Goal: Communication & Community: Answer question/provide support

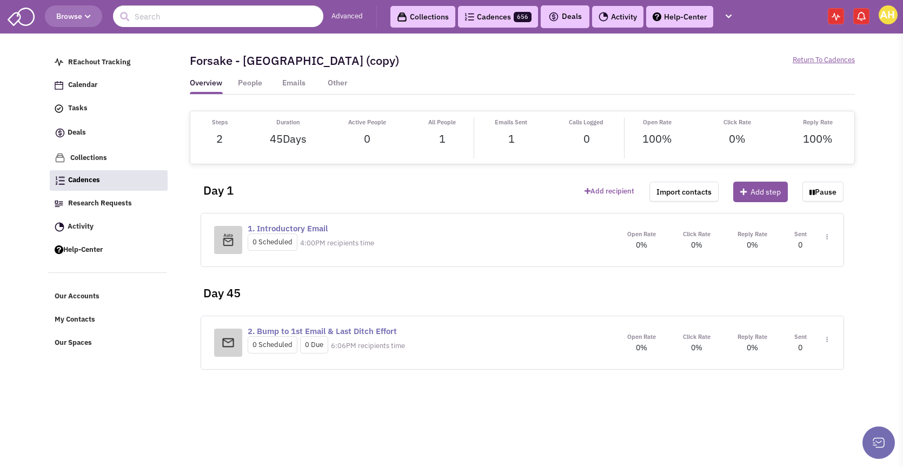
click at [862, 17] on img at bounding box center [861, 16] width 11 height 11
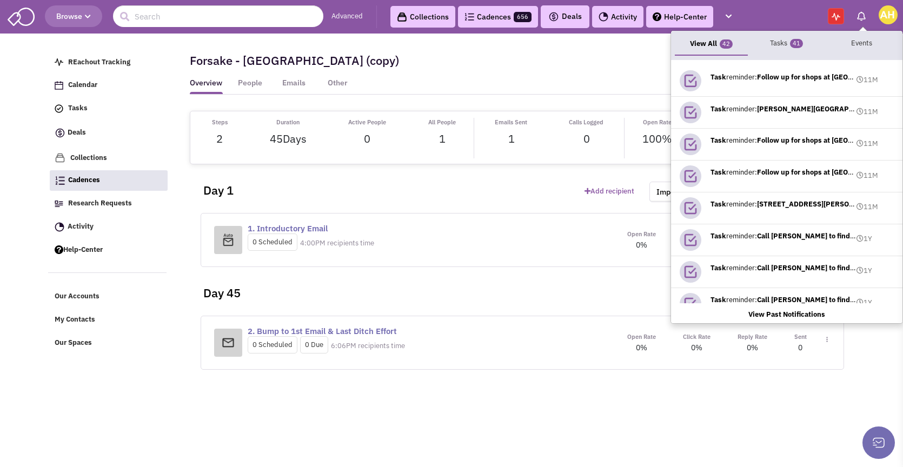
click at [834, 11] on span at bounding box center [836, 16] width 16 height 16
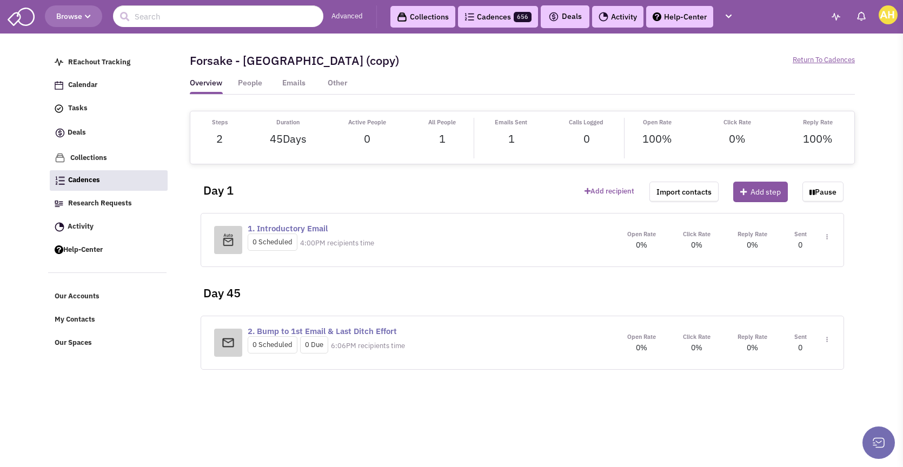
click at [832, 17] on img at bounding box center [836, 17] width 9 height 8
click at [832, 20] on img at bounding box center [836, 17] width 9 height 8
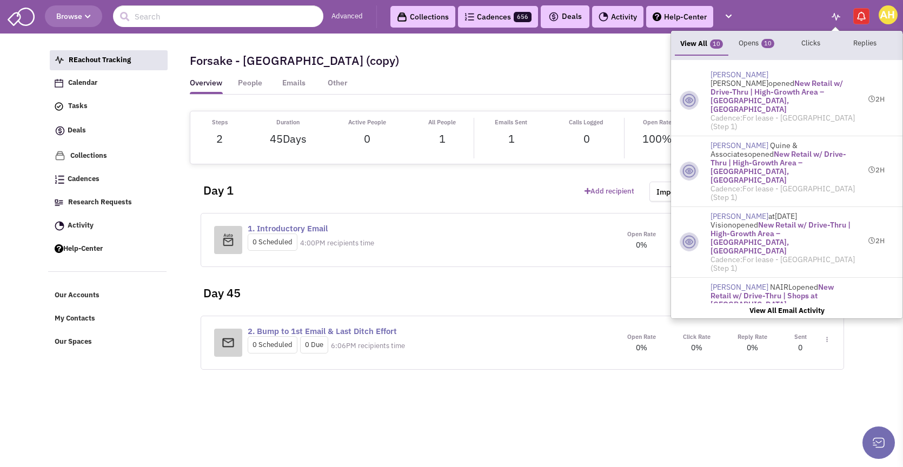
click at [740, 211] on span "[PERSON_NAME]" at bounding box center [740, 216] width 58 height 10
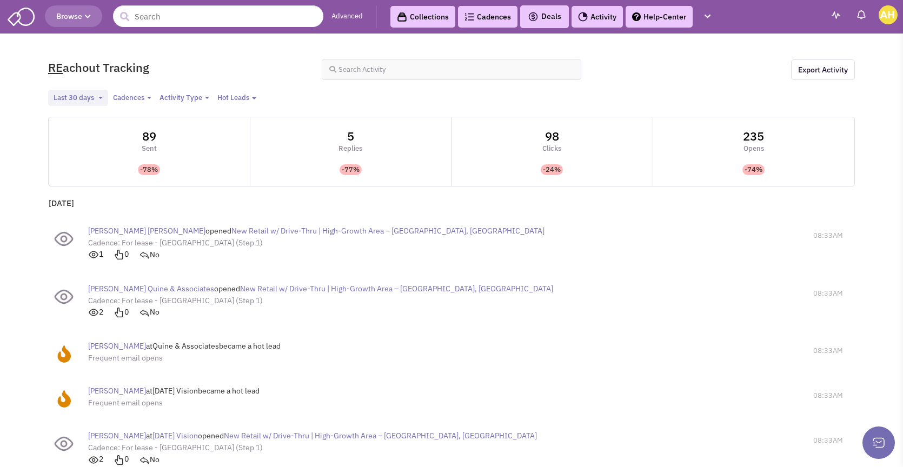
select select
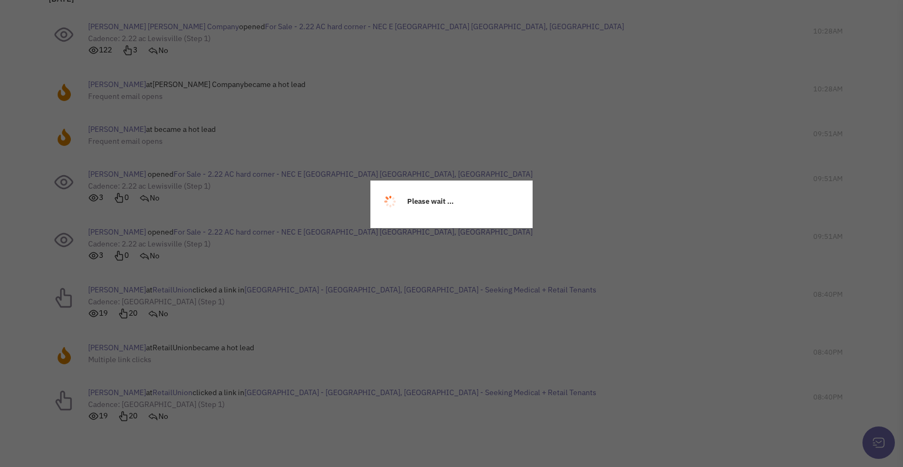
scroll to position [869, 0]
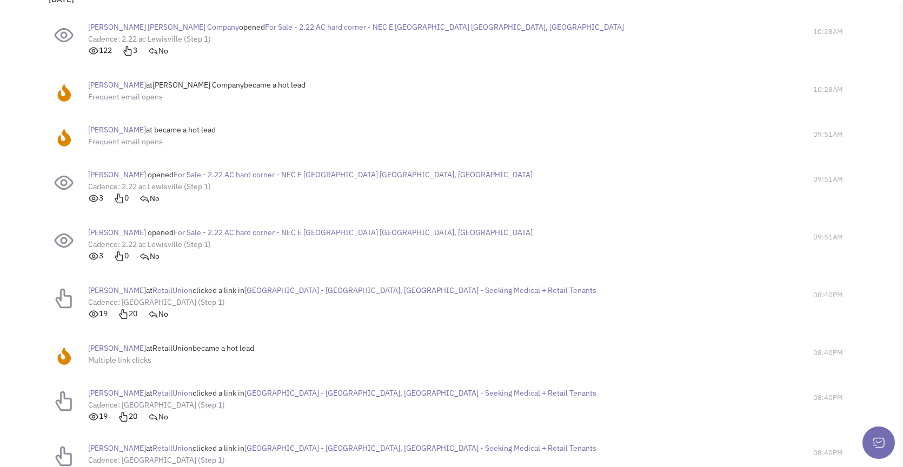
click at [114, 345] on span "Bryan Cornelius" at bounding box center [117, 348] width 58 height 10
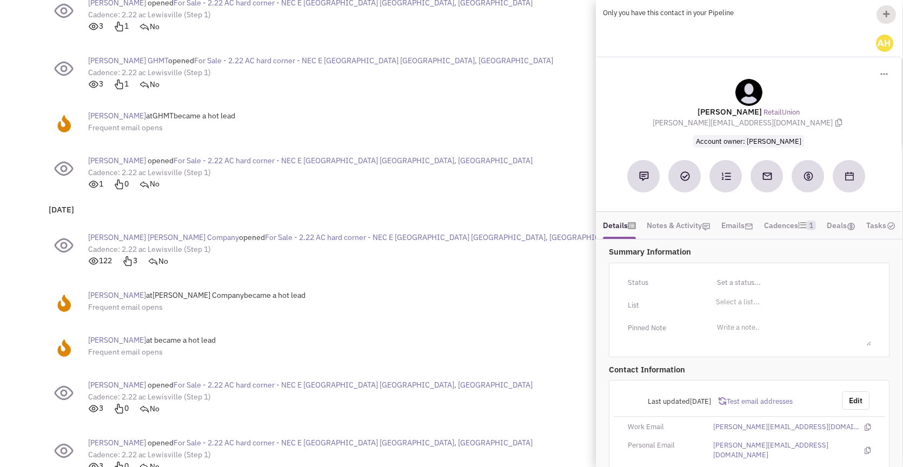
scroll to position [629, 0]
